Goal: Find specific fact: Find specific fact

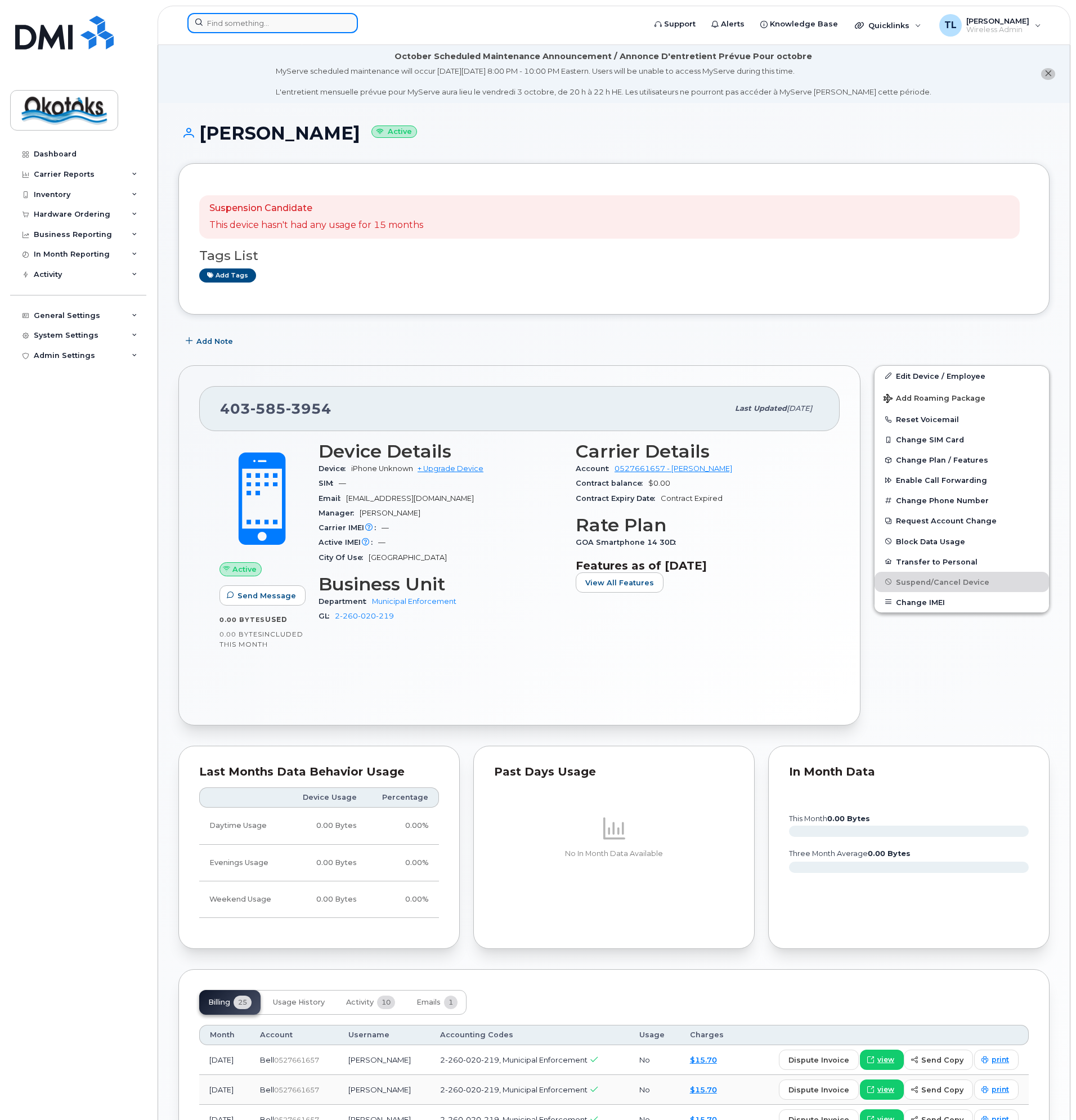
drag, startPoint x: 0, startPoint y: 0, endPoint x: 220, endPoint y: 22, distance: 221.1
click at [224, 22] on input at bounding box center [273, 23] width 171 height 21
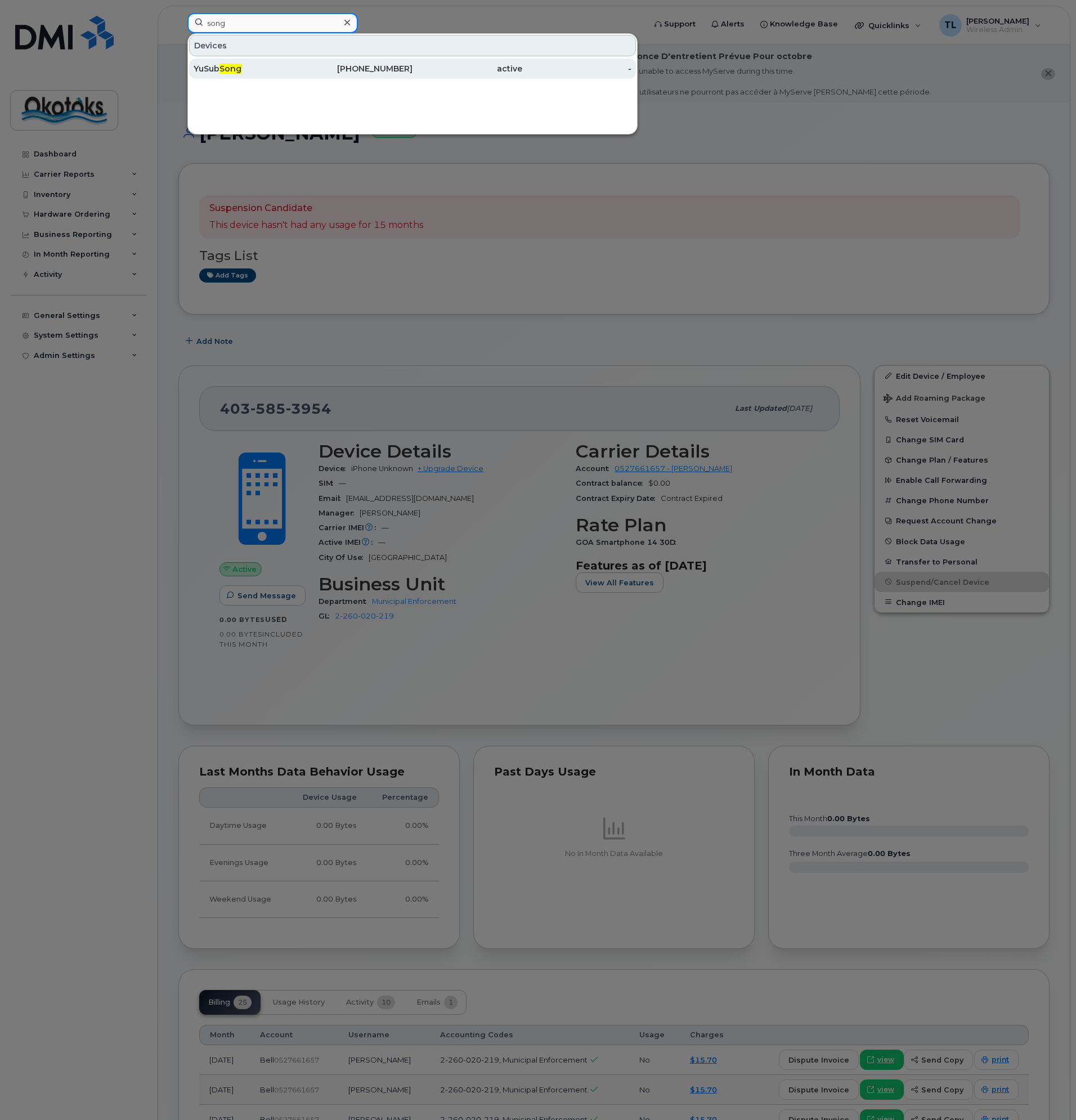
type input "song"
click at [212, 68] on div "YuSub Song" at bounding box center [248, 68] width 110 height 11
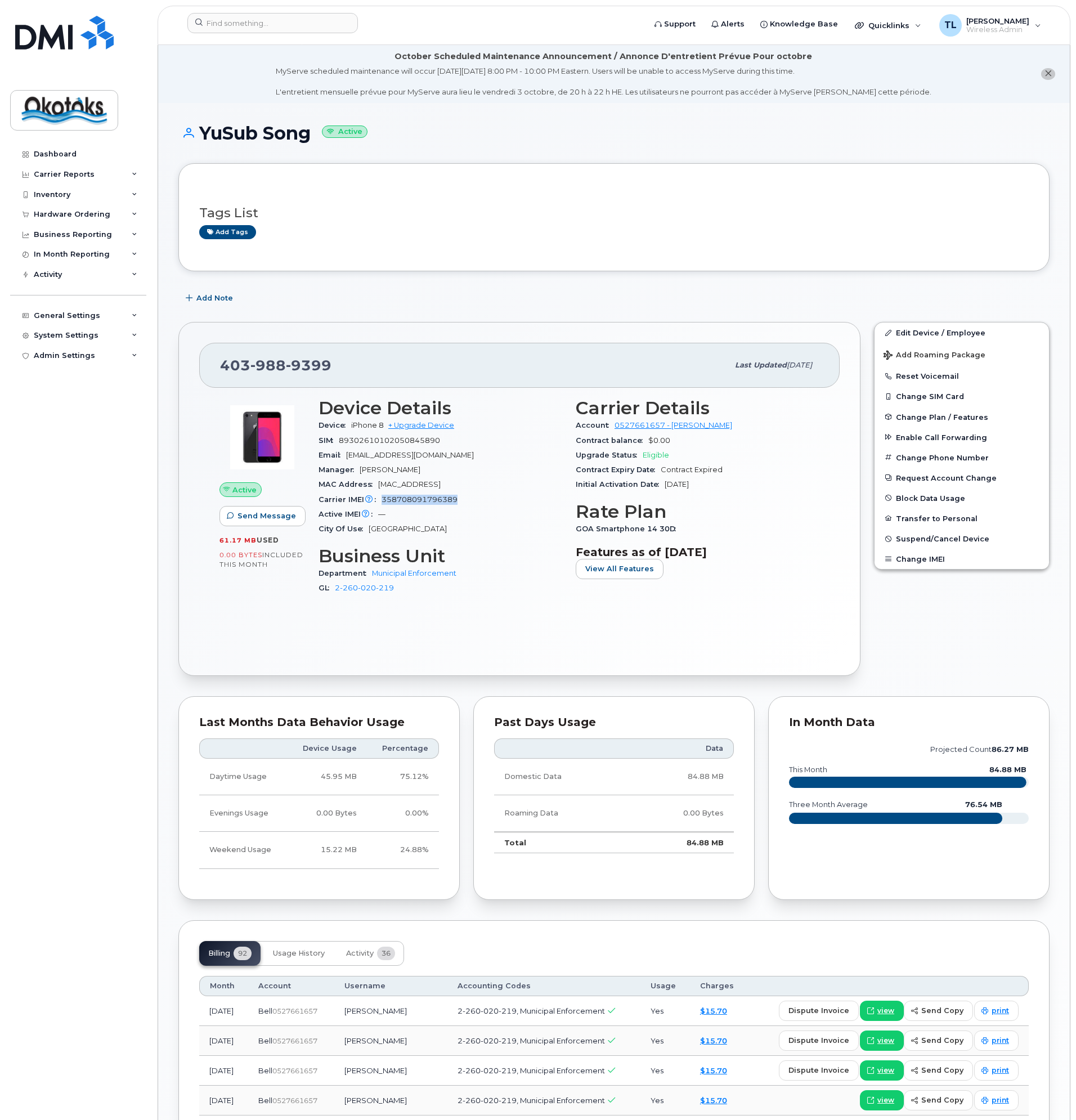
drag, startPoint x: 459, startPoint y: 498, endPoint x: 381, endPoint y: 502, distance: 78.1
click at [381, 502] on div "Carrier IMEI Carrier IMEI is reported during the last billing cycle or change o…" at bounding box center [440, 500] width 244 height 15
click at [463, 443] on div "SIM [TECHNICAL_ID]" at bounding box center [440, 441] width 244 height 15
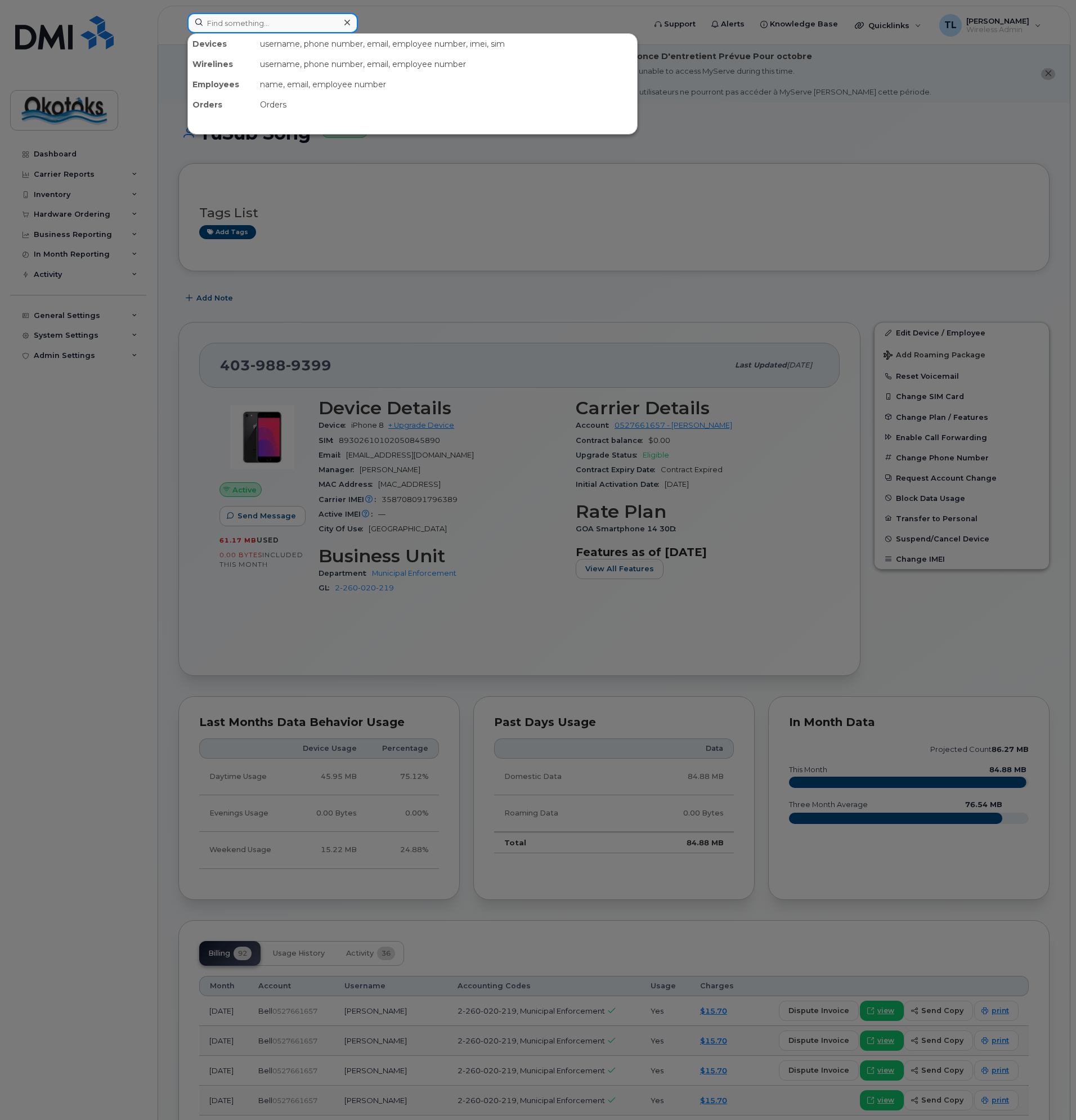
click at [291, 26] on input at bounding box center [273, 23] width 171 height 21
drag, startPoint x: 260, startPoint y: 23, endPoint x: 191, endPoint y: 30, distance: 69.4
click at [190, 28] on input "253735" at bounding box center [273, 23] width 171 height 21
click at [286, 30] on input "253735" at bounding box center [273, 23] width 171 height 21
drag, startPoint x: 278, startPoint y: 26, endPoint x: 188, endPoint y: 28, distance: 90.0
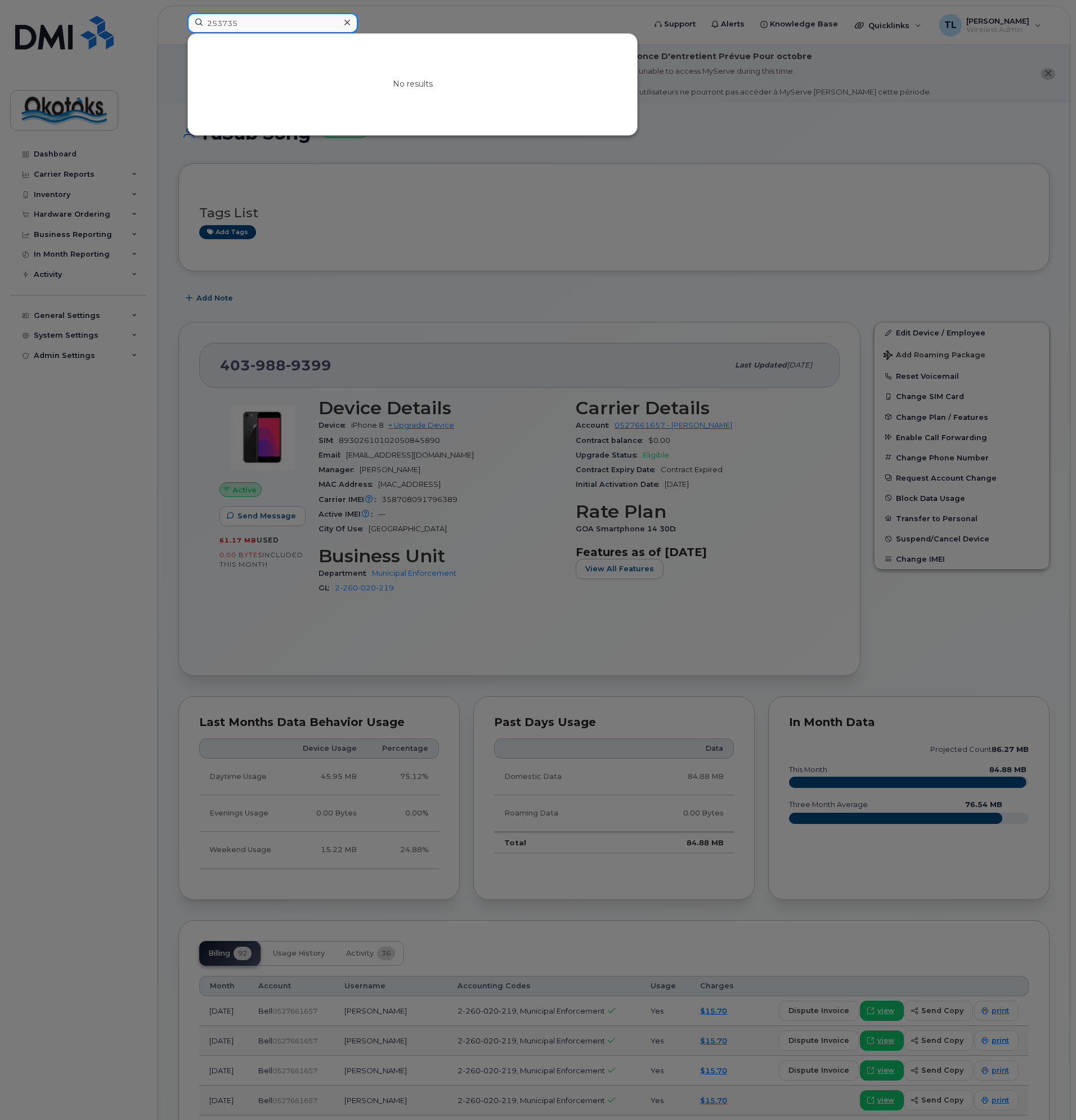
click at [188, 28] on input "253735" at bounding box center [273, 23] width 171 height 21
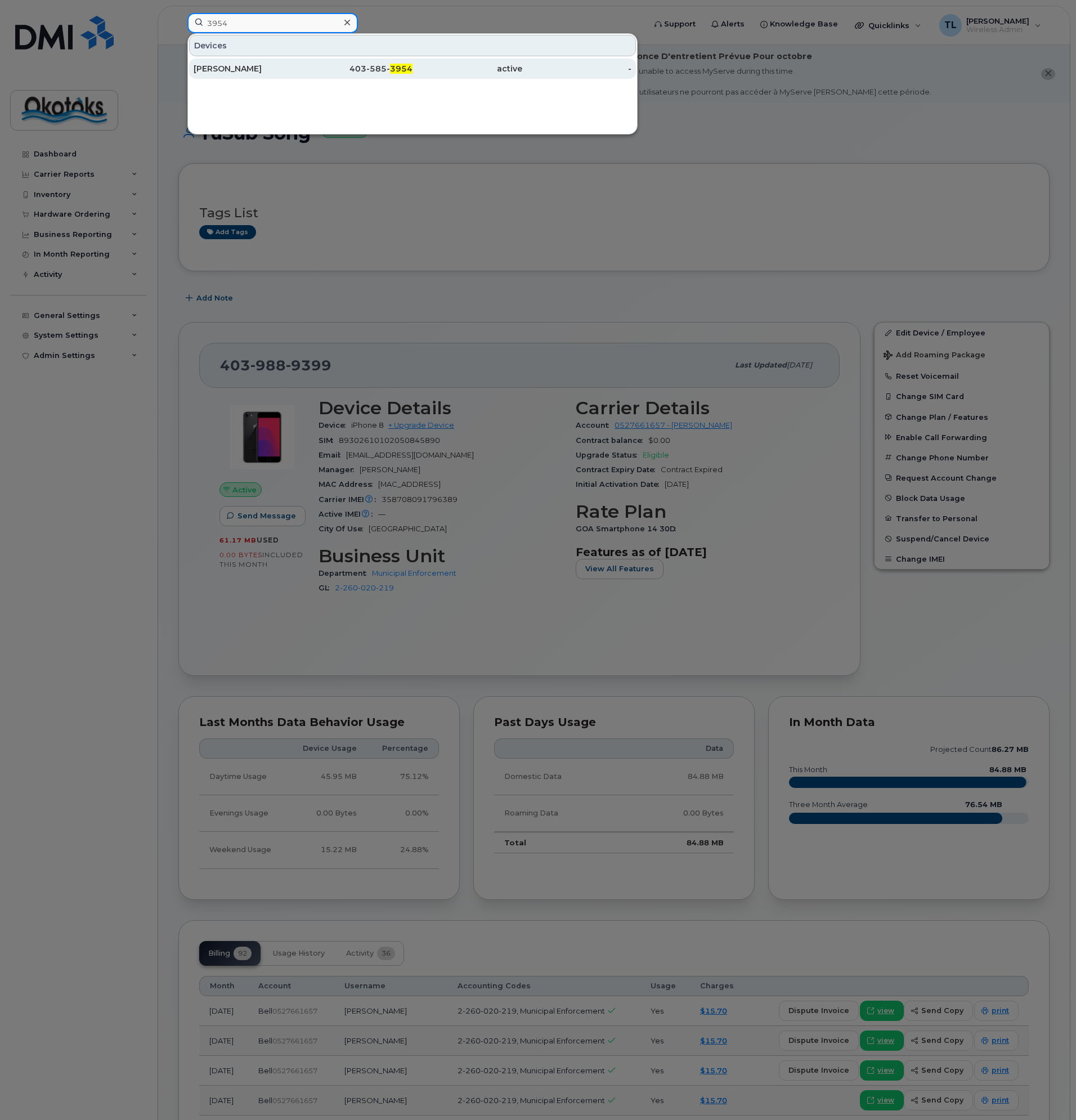
type input "3954"
click at [227, 65] on div "[PERSON_NAME]" at bounding box center [248, 68] width 110 height 11
click at [227, 67] on div "[PERSON_NAME]" at bounding box center [248, 68] width 110 height 11
click at [379, 65] on div "403-585- 3954" at bounding box center [358, 68] width 110 height 11
